Goal: Information Seeking & Learning: Learn about a topic

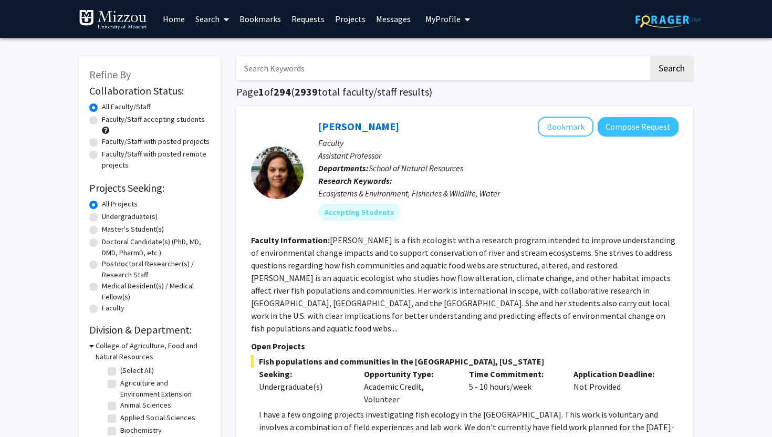
click at [102, 122] on label "Faculty/Staff accepting students" at bounding box center [153, 119] width 103 height 11
click at [102, 121] on input "Faculty/Staff accepting students" at bounding box center [105, 117] width 7 height 7
radio input "true"
click at [102, 220] on label "Undergraduate(s)" at bounding box center [130, 216] width 56 height 11
click at [102, 218] on input "Undergraduate(s)" at bounding box center [105, 214] width 7 height 7
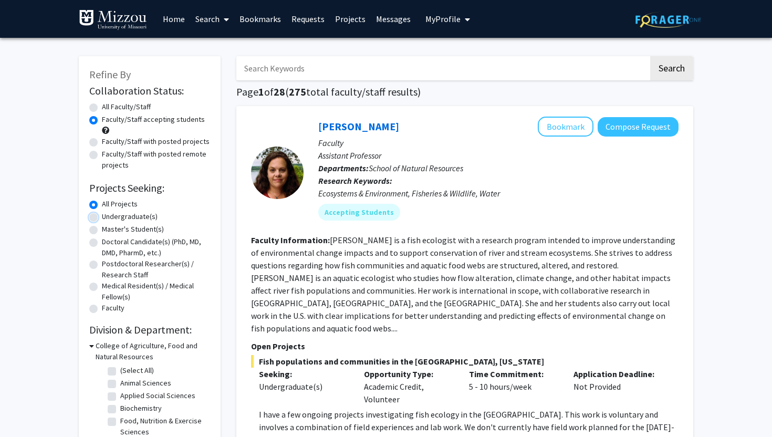
radio input "true"
